Goal: Task Accomplishment & Management: Use online tool/utility

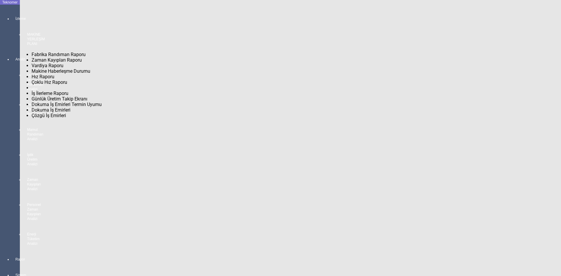
click at [12, 265] on div at bounding box center [16, 265] width 8 height 0
click at [50, 52] on span "Fabrika Randıman Raporu" at bounding box center [59, 55] width 54 height 6
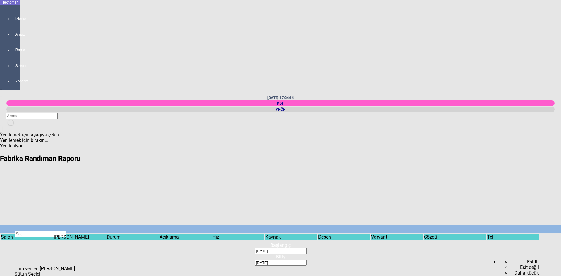
click at [429, 254] on div "Select" at bounding box center [280, 254] width 520 height 0
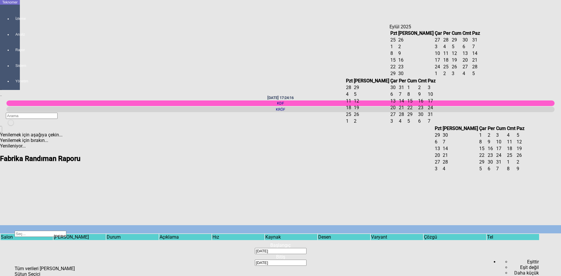
click at [452, 49] on span "5" at bounding box center [453, 47] width 3 height 6
type input "[DATE]"
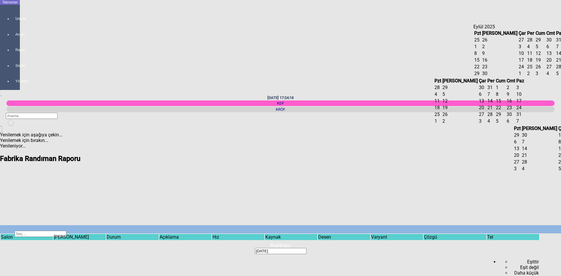
click at [536, 49] on span "5" at bounding box center [537, 47] width 3 height 6
type input "[DATE]"
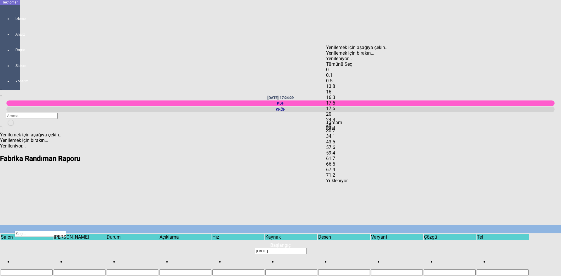
click at [326, 61] on span "Select All" at bounding box center [326, 61] width 0 height 0
click at [337, 67] on div "0" at bounding box center [363, 70] width 74 height 6
click at [342, 125] on span "Tamam" at bounding box center [334, 123] width 16 height 6
type input "0"
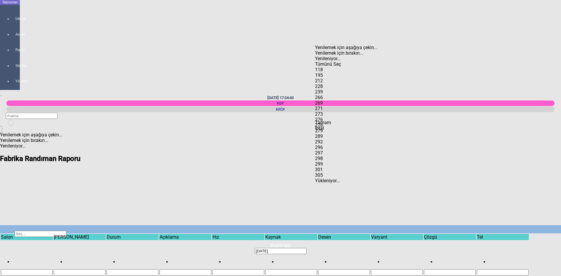
click at [315, 61] on span "Select All" at bounding box center [315, 61] width 0 height 0
click at [329, 67] on div "118" at bounding box center [352, 70] width 74 height 6
click at [332, 73] on div "195" at bounding box center [352, 76] width 74 height 6
click at [332, 78] on div "212" at bounding box center [352, 81] width 74 height 6
click at [348, 125] on div "Tamam" at bounding box center [352, 123] width 74 height 6
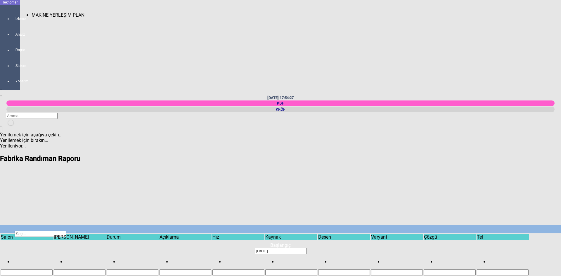
click at [12, 24] on div at bounding box center [16, 24] width 8 height 0
click at [33, 12] on span "MAKİNE YERLEŞİM PLANI" at bounding box center [59, 15] width 54 height 6
